Goal: Transaction & Acquisition: Book appointment/travel/reservation

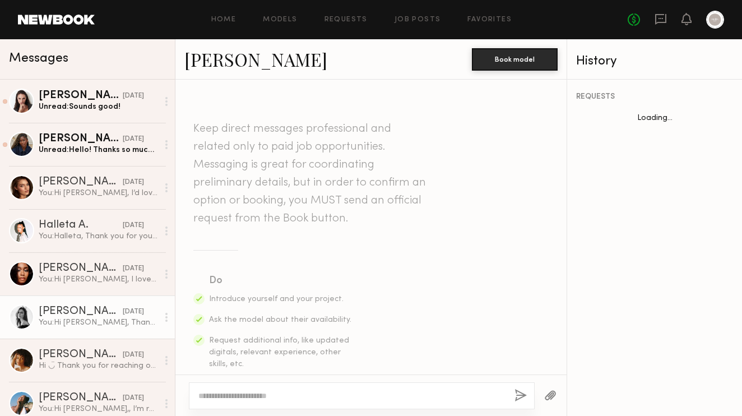
scroll to position [1192, 0]
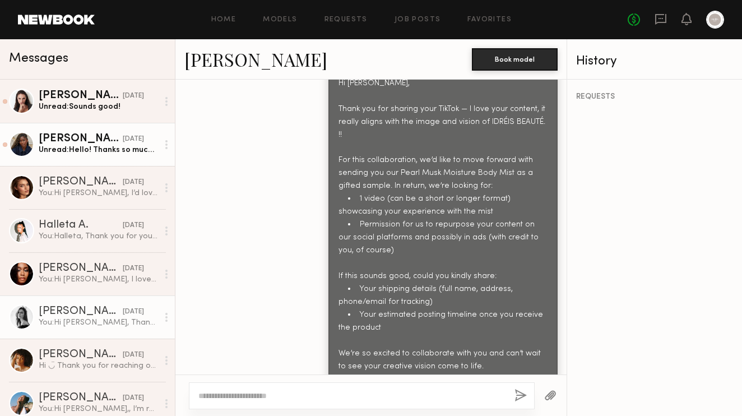
click at [108, 147] on div "Unread: Hello! Thanks so much for getting back to me! This sounds great 🩷 I wou…" at bounding box center [98, 150] width 119 height 11
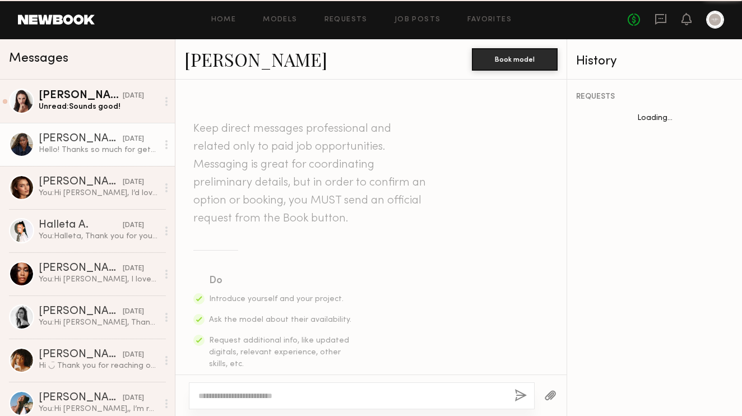
scroll to position [1978, 0]
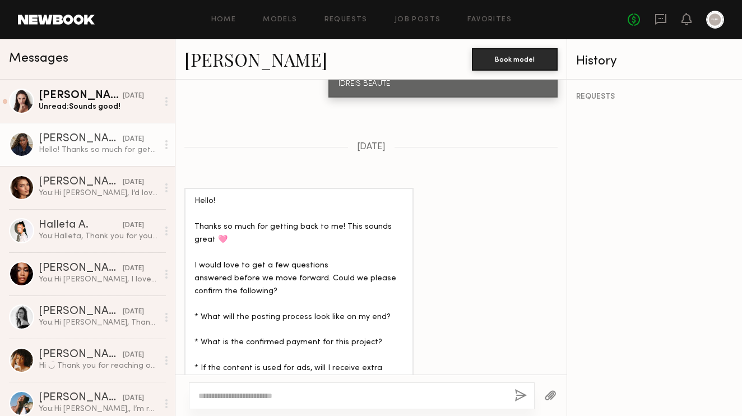
click at [204, 63] on link "Janell W." at bounding box center [255, 59] width 143 height 24
click at [87, 125] on link "Janell W. yesterday Hello! Thanks so much for getting back to me! This sounds g…" at bounding box center [87, 144] width 175 height 43
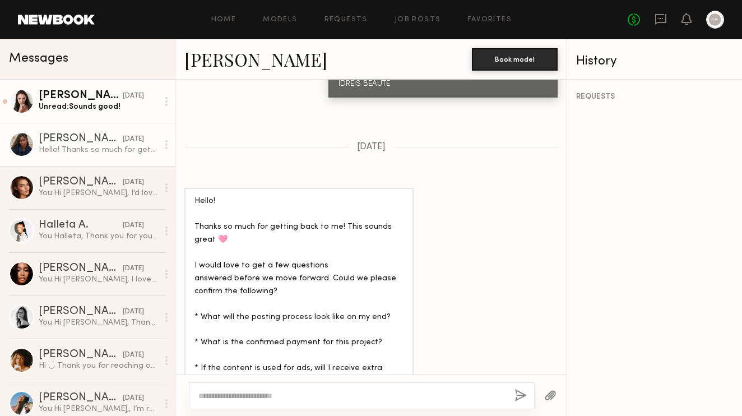
click at [87, 108] on div "Unread: Sounds good!" at bounding box center [98, 106] width 119 height 11
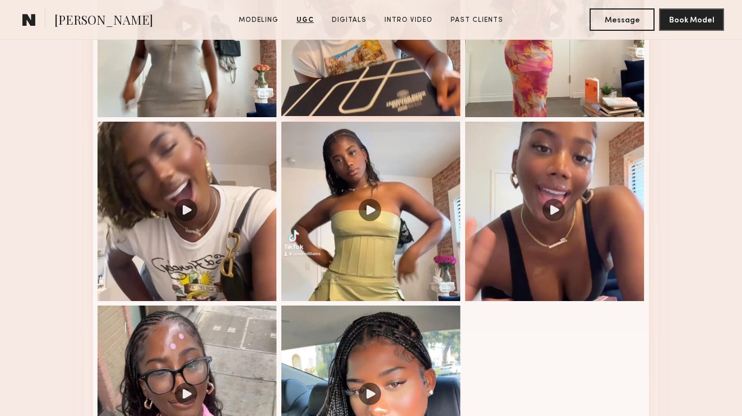
scroll to position [1106, 0]
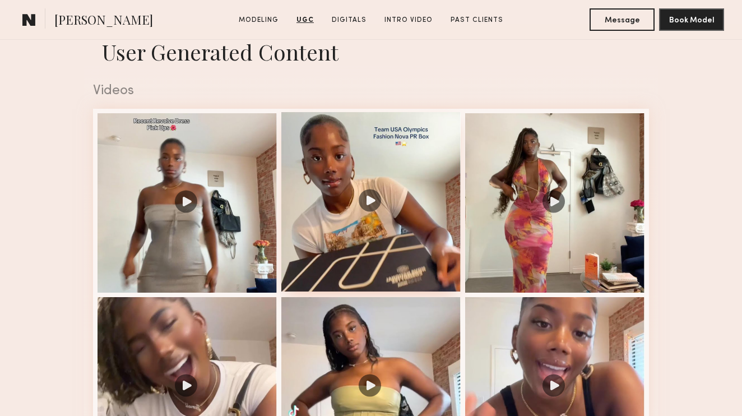
click at [368, 197] on div at bounding box center [370, 201] width 179 height 179
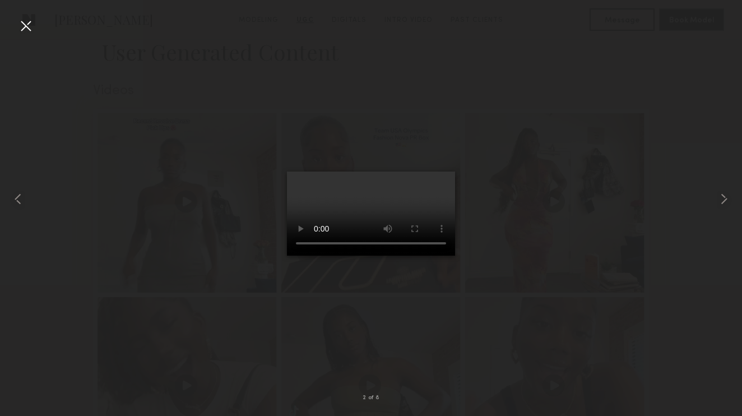
click at [294, 256] on video at bounding box center [371, 213] width 168 height 84
click at [30, 26] on div at bounding box center [26, 26] width 18 height 18
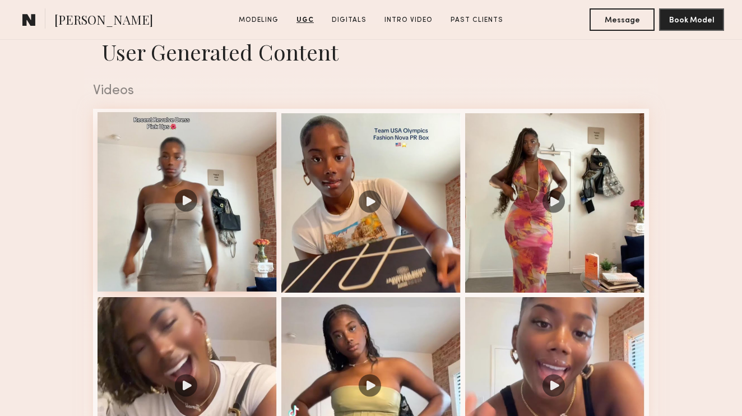
click at [183, 191] on div at bounding box center [187, 201] width 179 height 179
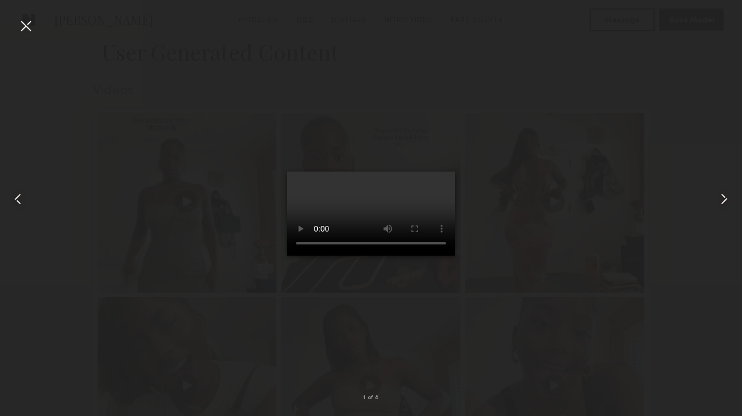
click at [29, 32] on div at bounding box center [26, 26] width 18 height 18
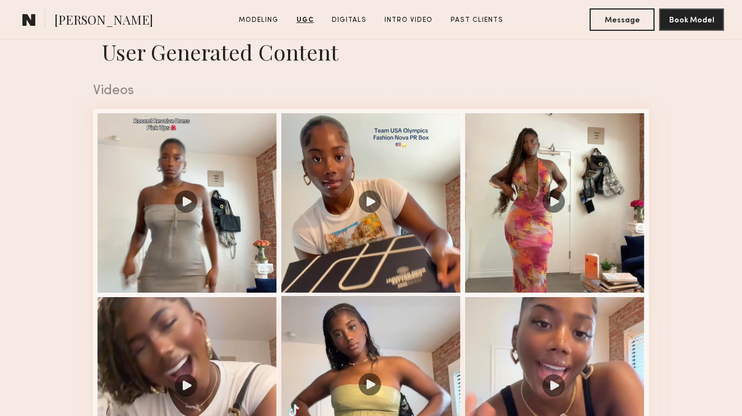
scroll to position [1303, 0]
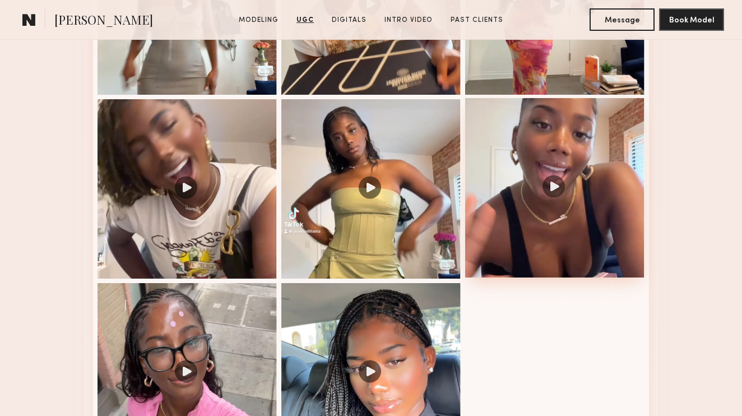
click at [550, 187] on div at bounding box center [554, 187] width 179 height 179
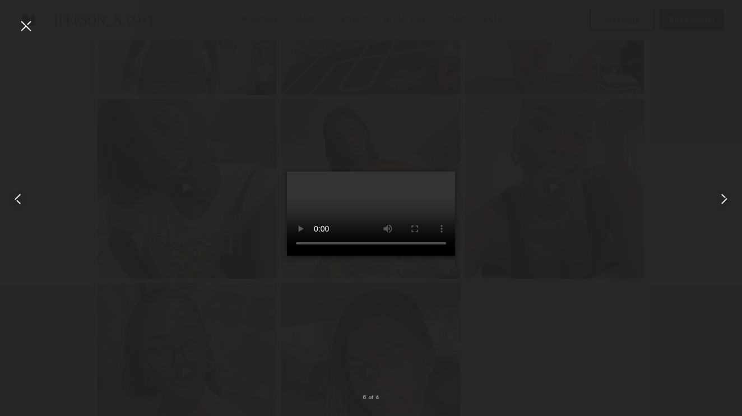
click at [25, 28] on div at bounding box center [26, 26] width 18 height 18
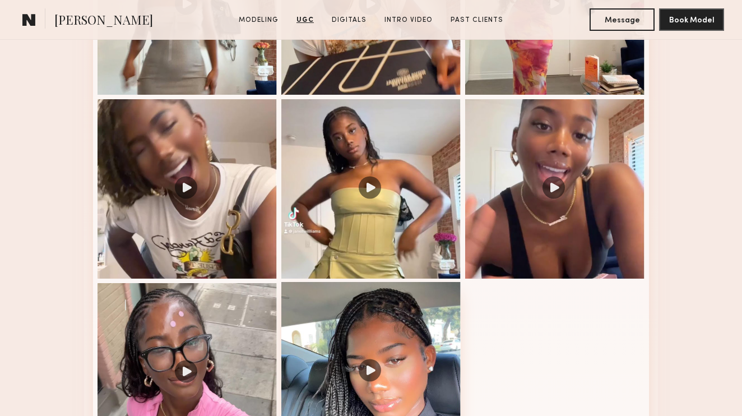
scroll to position [1404, 0]
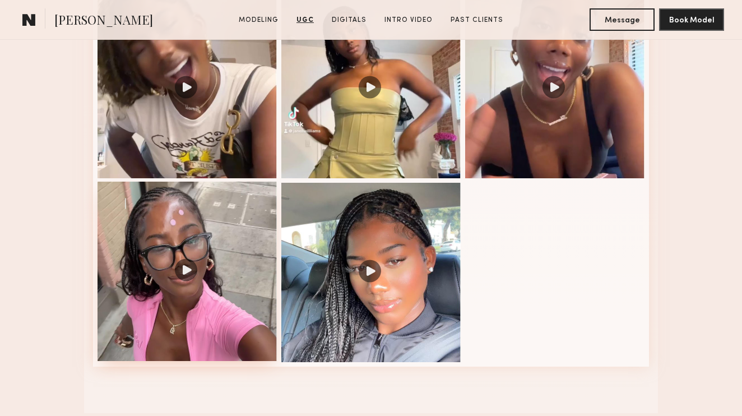
click at [189, 271] on div at bounding box center [187, 271] width 179 height 179
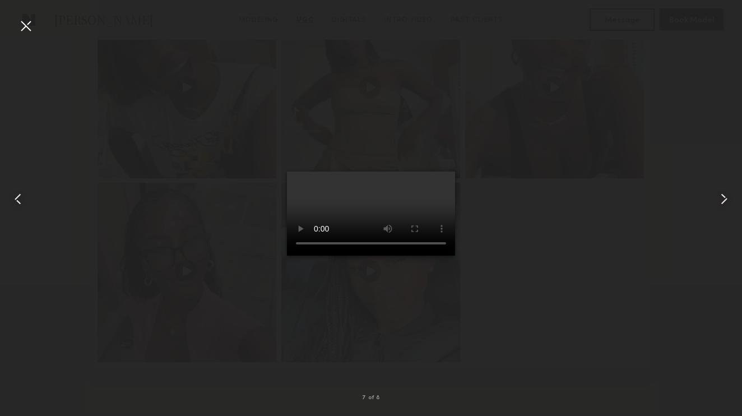
click at [35, 27] on div at bounding box center [371, 199] width 742 height 362
click at [29, 28] on div at bounding box center [26, 26] width 18 height 18
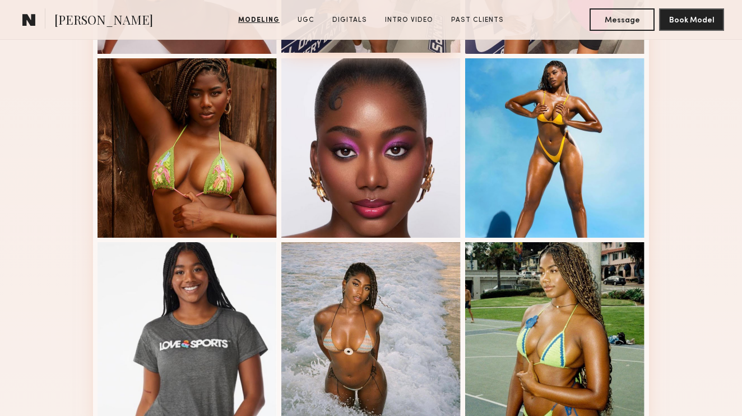
scroll to position [715, 0]
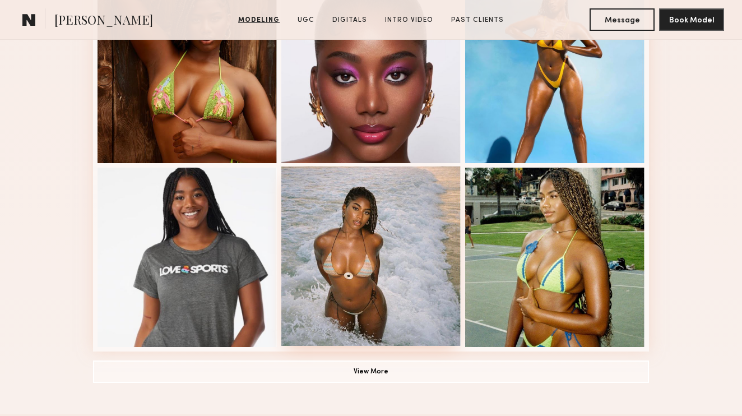
click at [350, 272] on div at bounding box center [370, 255] width 179 height 179
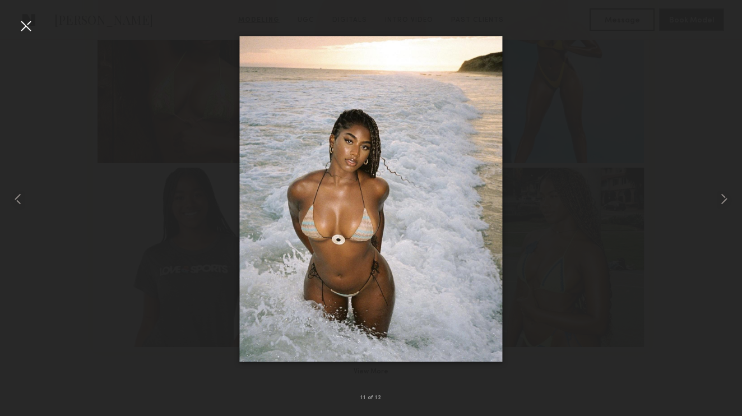
click at [29, 22] on div at bounding box center [26, 26] width 18 height 18
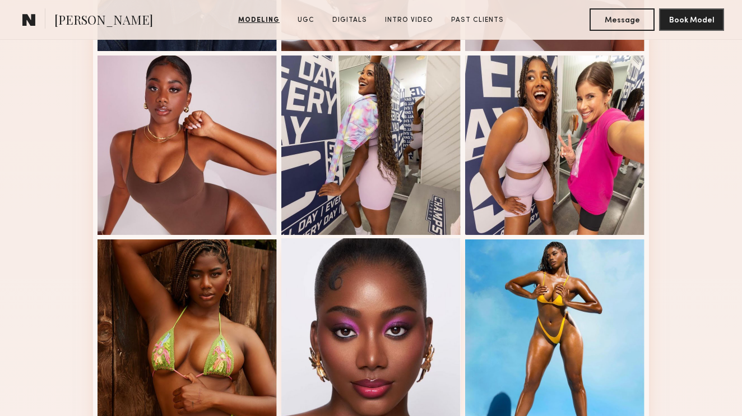
scroll to position [720, 0]
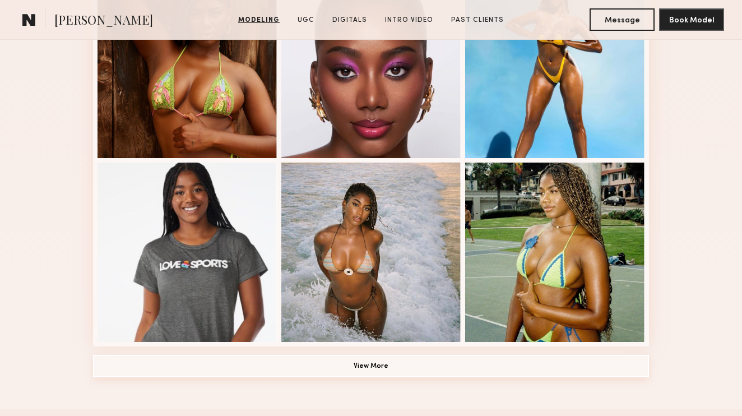
click at [340, 372] on button "View More" at bounding box center [371, 366] width 556 height 22
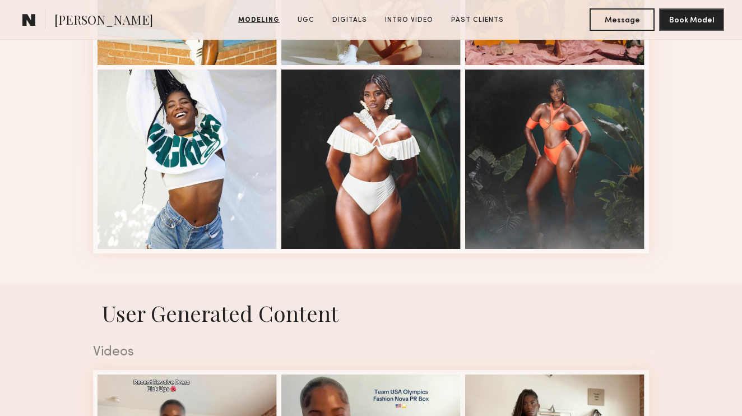
scroll to position [1229, 0]
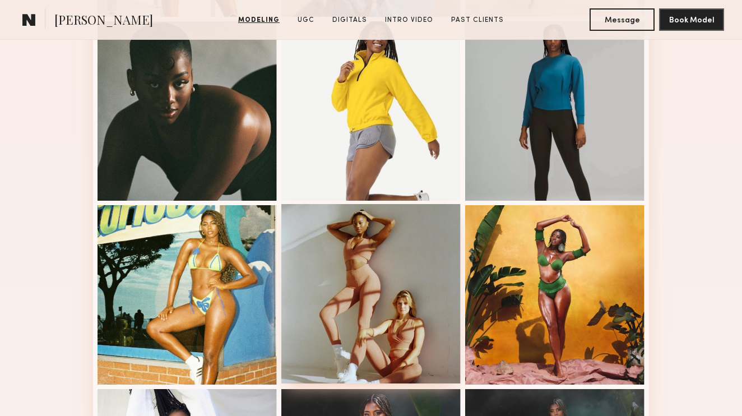
click at [400, 285] on div at bounding box center [370, 293] width 179 height 179
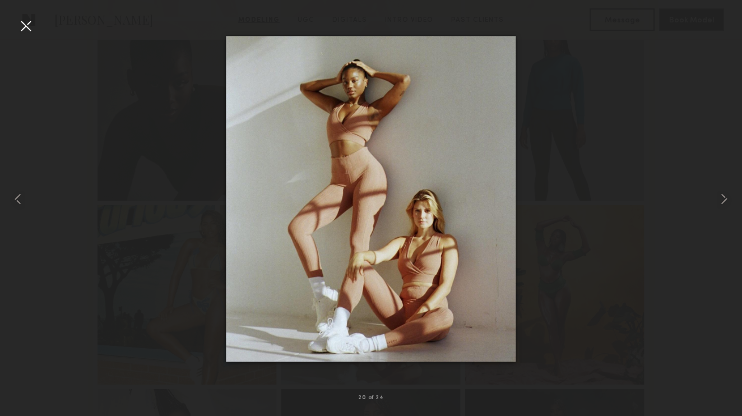
click at [35, 24] on div at bounding box center [371, 199] width 742 height 362
click at [27, 29] on div at bounding box center [26, 26] width 18 height 18
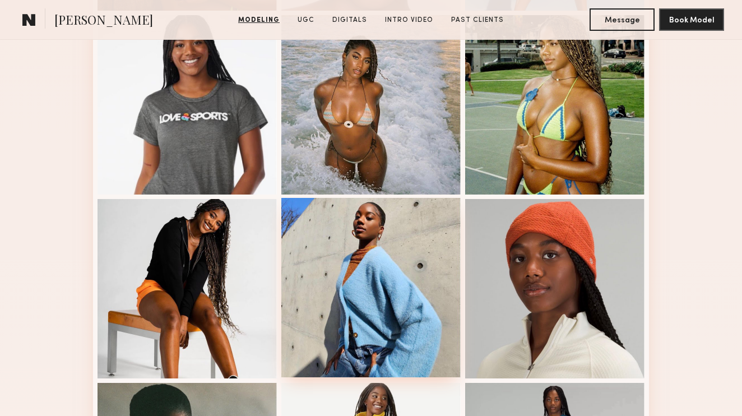
scroll to position [728, 0]
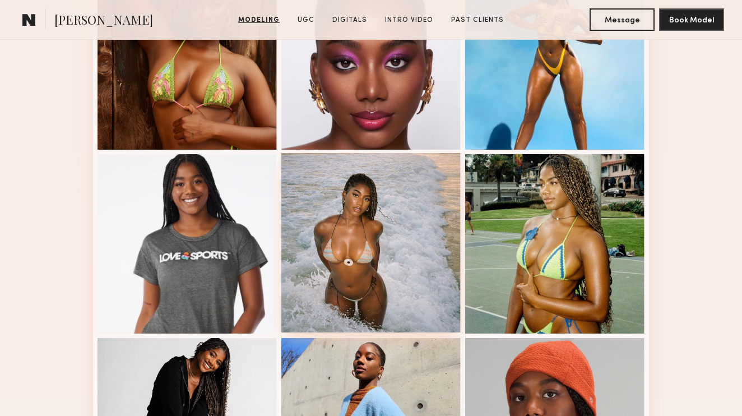
click at [354, 291] on div at bounding box center [370, 242] width 179 height 179
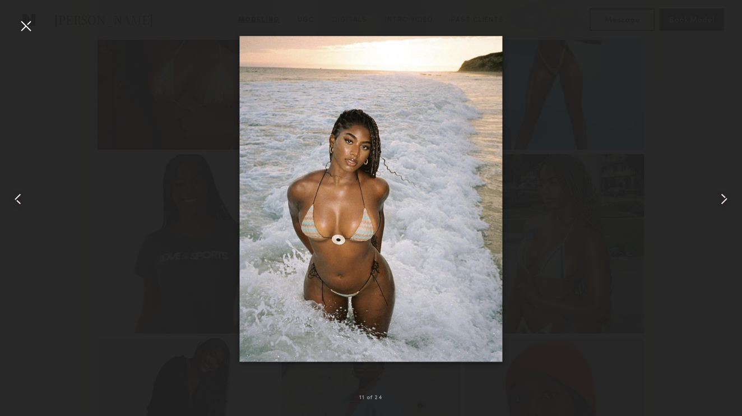
click at [26, 22] on div at bounding box center [26, 26] width 18 height 18
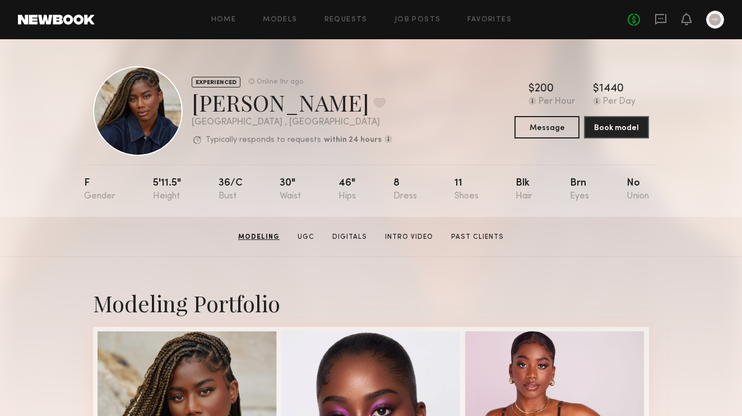
scroll to position [0, 0]
